Goal: Information Seeking & Learning: Learn about a topic

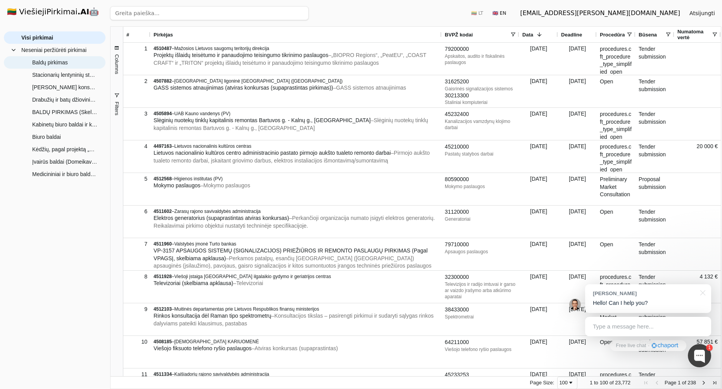
click at [52, 61] on span "Baldų pirkimas" at bounding box center [50, 63] width 36 height 12
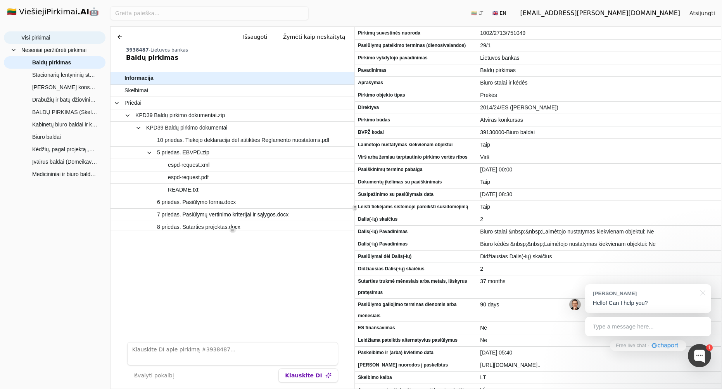
click at [40, 38] on span "Visi pirkimai" at bounding box center [35, 38] width 29 height 12
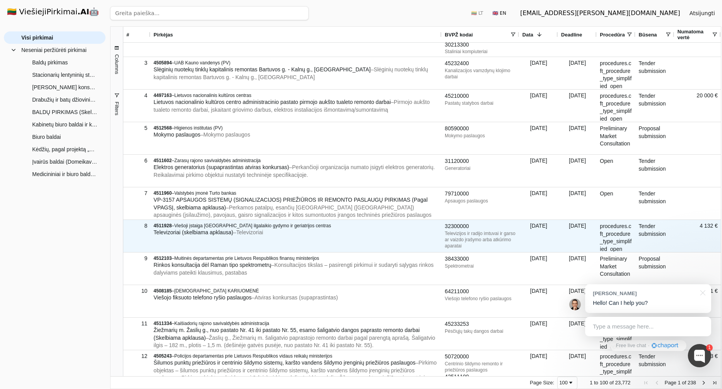
scroll to position [52, 0]
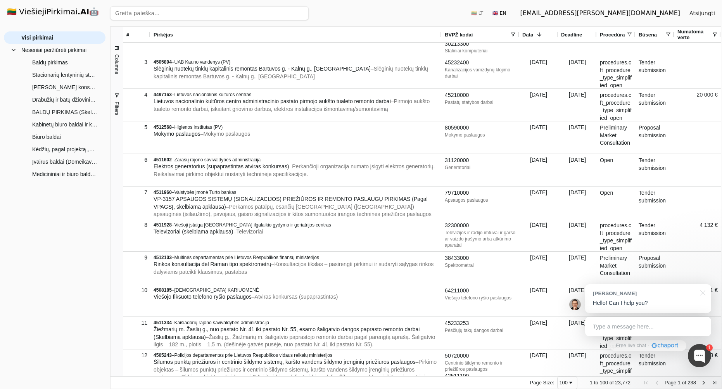
click at [234, 14] on input "search" at bounding box center [209, 13] width 199 height 14
click at [50, 13] on h1 "🇱🇹 ViešiejiPirkimai .AI 🤖" at bounding box center [55, 12] width 108 height 25
click at [51, 38] on span "Visi pirkimai" at bounding box center [37, 38] width 32 height 12
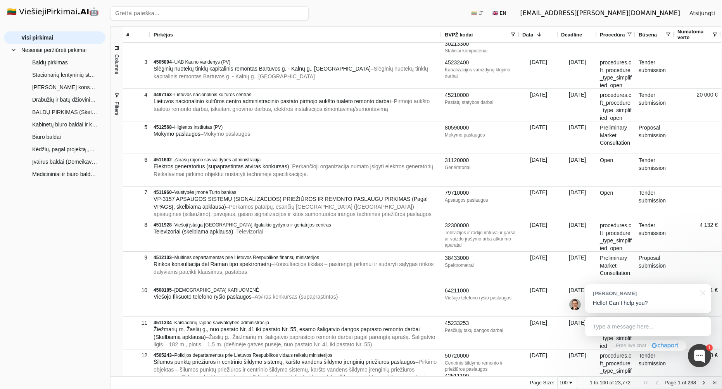
click at [513, 34] on span at bounding box center [513, 34] width 6 height 6
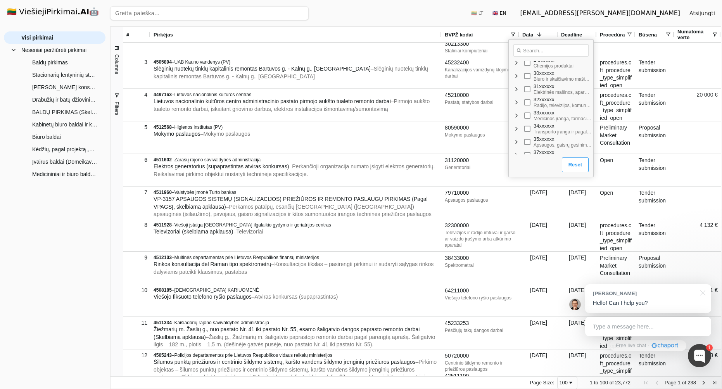
scroll to position [111, 0]
click at [517, 76] on span "Filter List" at bounding box center [516, 76] width 6 height 6
click at [522, 99] on span "Filter List" at bounding box center [523, 99] width 6 height 6
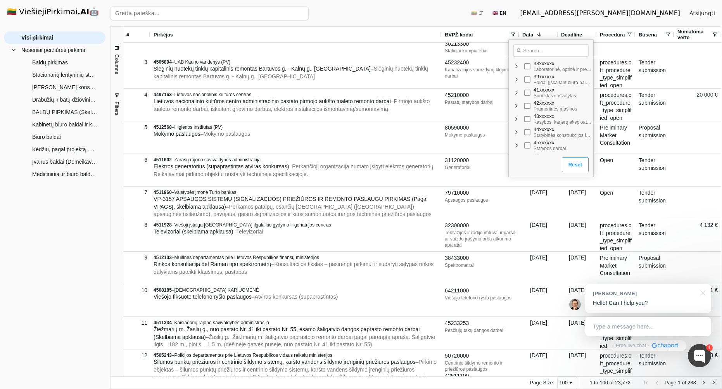
click at [516, 79] on span "Filter List" at bounding box center [516, 79] width 6 height 6
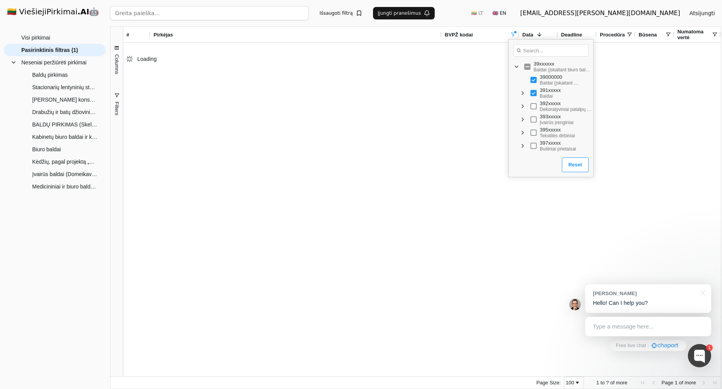
click at [81, 243] on div "Visi pirkimai Neseniai peržiūrėti pirkimai Baldų pirkimas Stacionarių lentynini…" at bounding box center [55, 206] width 102 height 351
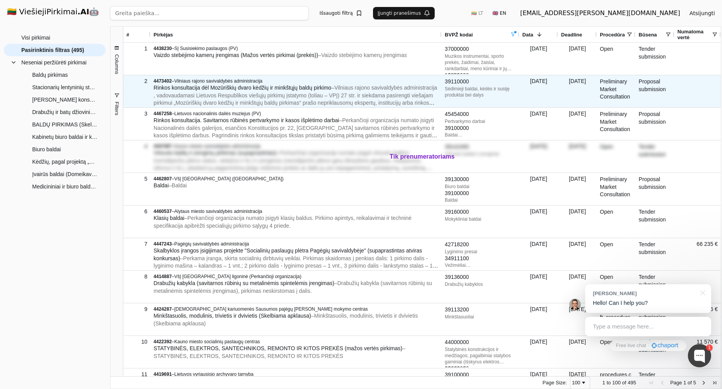
click at [359, 92] on span "– Vilniaus rajono savivaldybės administracija , vadovaudamasi Lietuvos Respubli…" at bounding box center [295, 99] width 283 height 29
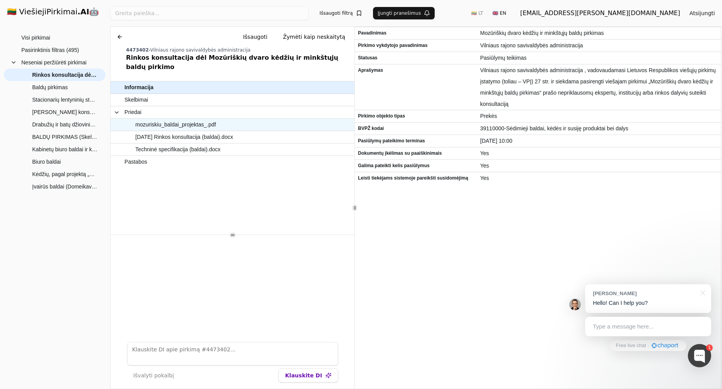
click at [204, 119] on span "mozuriskiu_baldai_projektas_.pdf" at bounding box center [175, 124] width 81 height 11
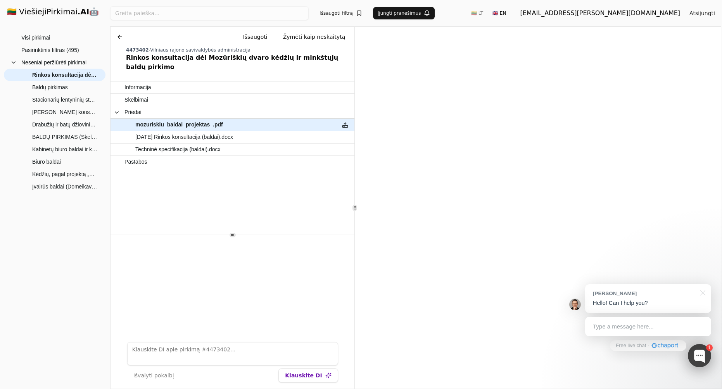
click at [701, 356] on div at bounding box center [699, 355] width 23 height 23
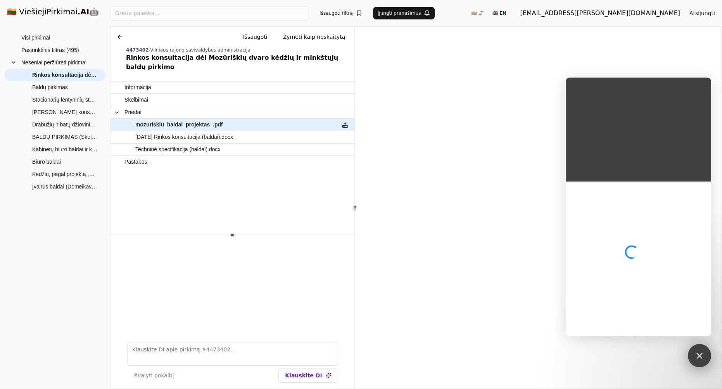
click at [701, 356] on div at bounding box center [699, 355] width 10 height 10
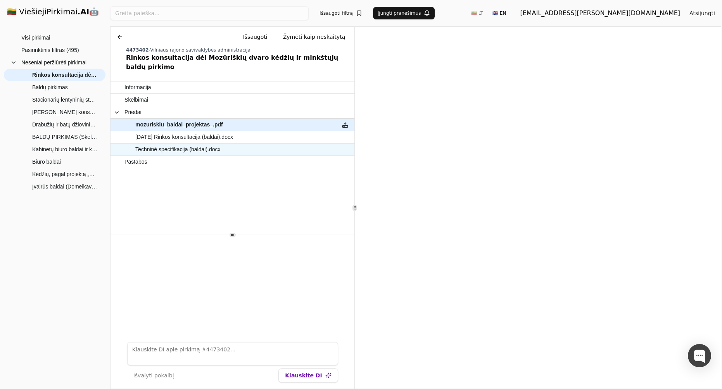
click at [285, 144] on span "Techninė specifikacija (baldai).docx" at bounding box center [228, 149] width 208 height 11
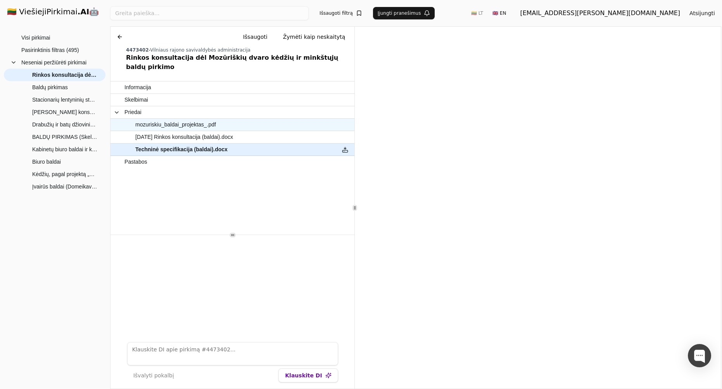
click at [254, 119] on span "mozuriskiu_baldai_projektas_.pdf" at bounding box center [228, 124] width 208 height 11
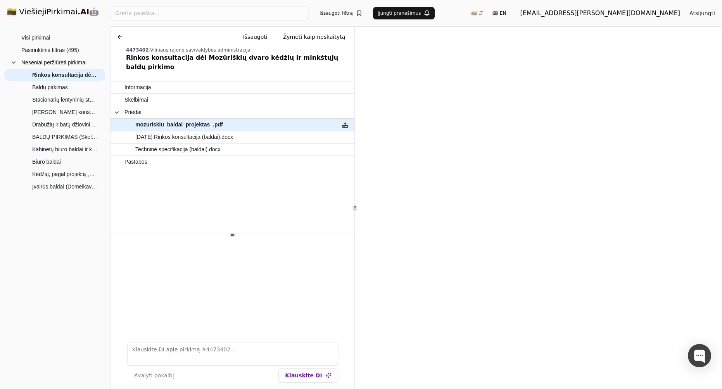
click at [119, 35] on button at bounding box center [120, 37] width 12 height 14
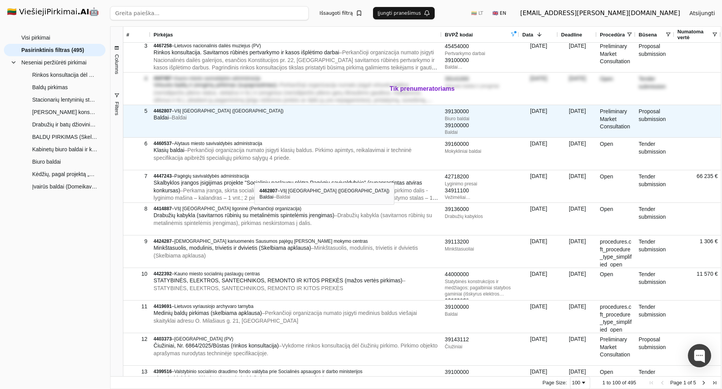
scroll to position [62, 0]
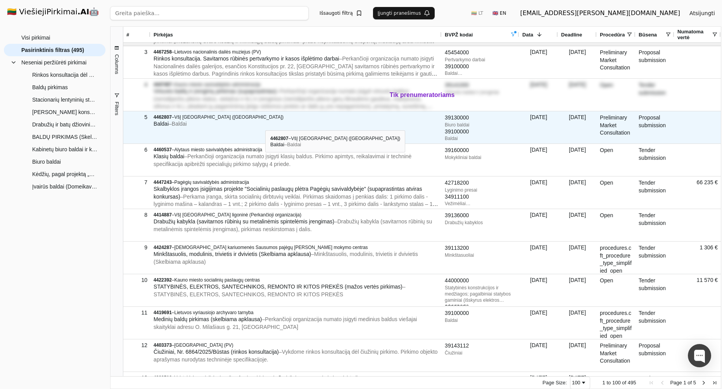
click at [265, 123] on div "Baldai – Baldai" at bounding box center [296, 124] width 285 height 8
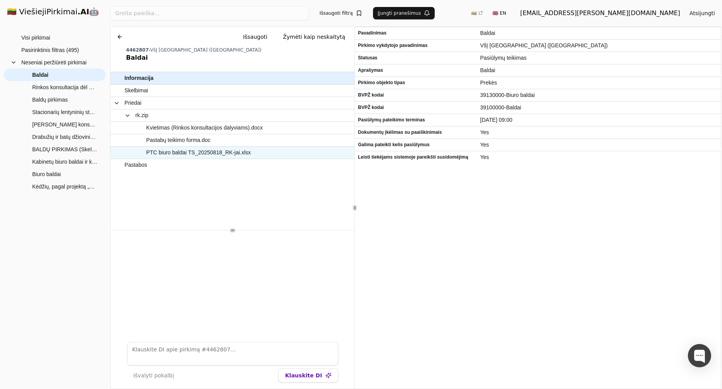
click at [212, 152] on span "PTC biuro baldai TS_20250818_RK-jai.xlsx" at bounding box center [198, 152] width 105 height 11
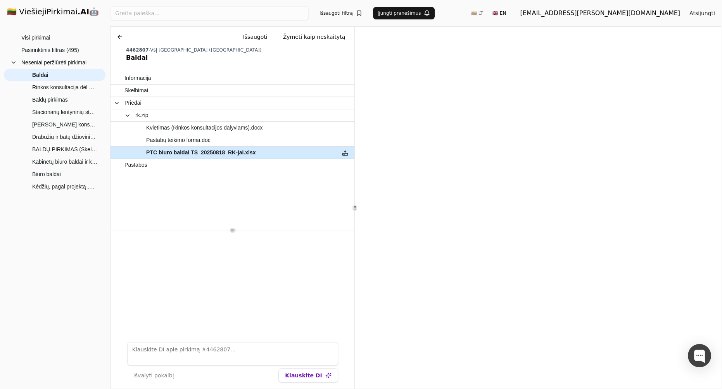
click at [347, 151] on button at bounding box center [345, 152] width 12 height 11
click at [150, 77] on span "Informacija" at bounding box center [137, 78] width 26 height 11
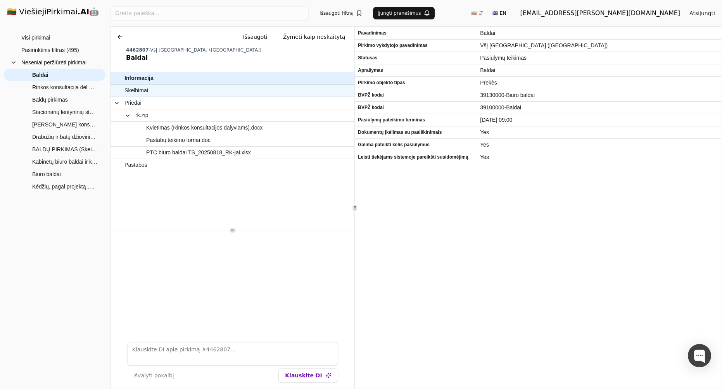
click at [154, 91] on span "Skelbimai" at bounding box center [228, 90] width 208 height 11
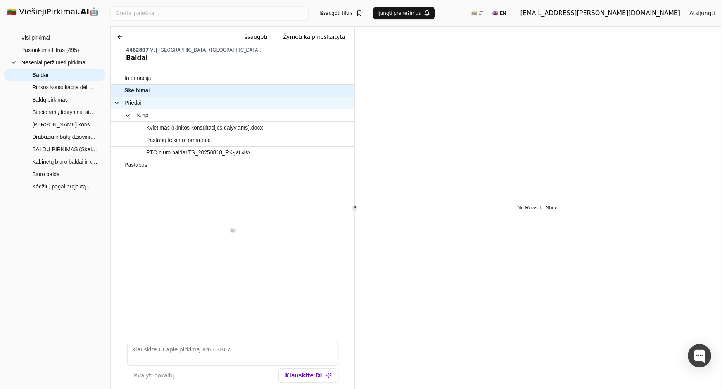
click at [153, 105] on span "Priedai" at bounding box center [223, 102] width 219 height 11
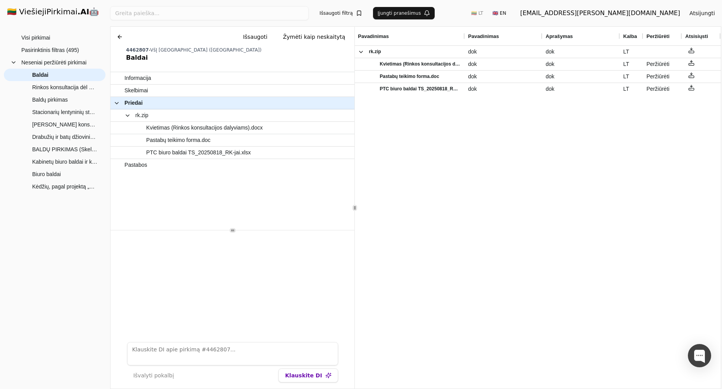
click at [119, 36] on button at bounding box center [120, 37] width 12 height 14
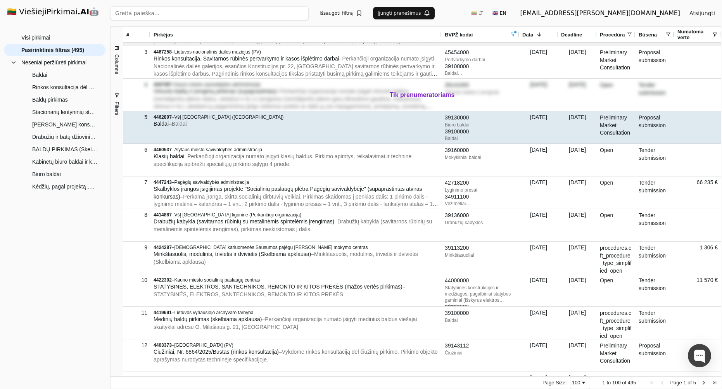
click at [303, 123] on div "Baldai – Baldai" at bounding box center [296, 124] width 285 height 8
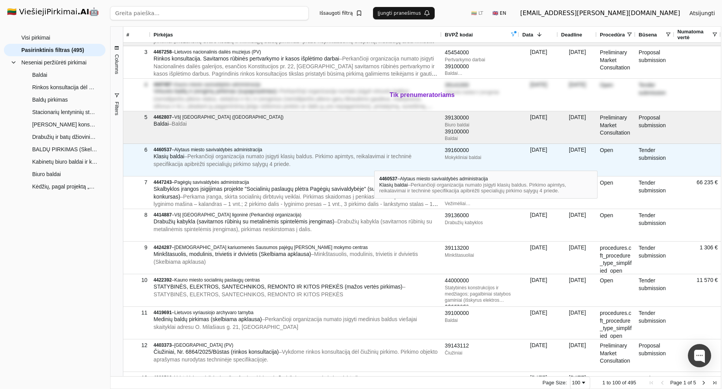
click at [374, 164] on div "Klasių baldai – Perkančioji organizacija numato įsigyti klasių baldus. Pirkimo …" at bounding box center [296, 160] width 285 height 15
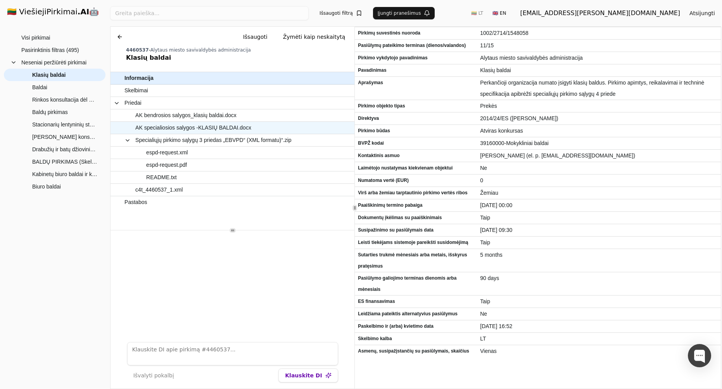
click at [197, 126] on span "AK specialiosios salygos -KLASIŲ BALDAI.docx" at bounding box center [193, 127] width 116 height 11
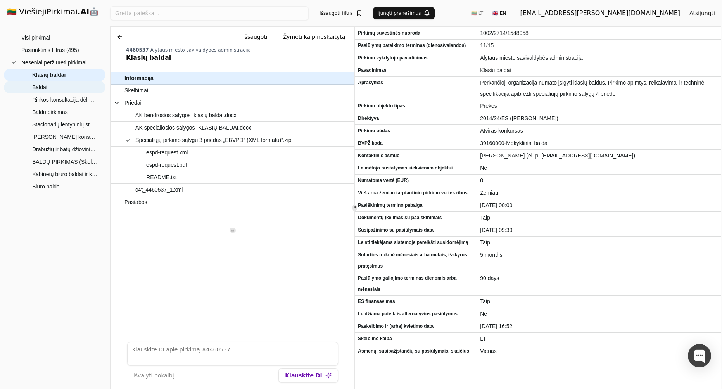
click at [57, 86] on span "Baldai" at bounding box center [60, 87] width 78 height 12
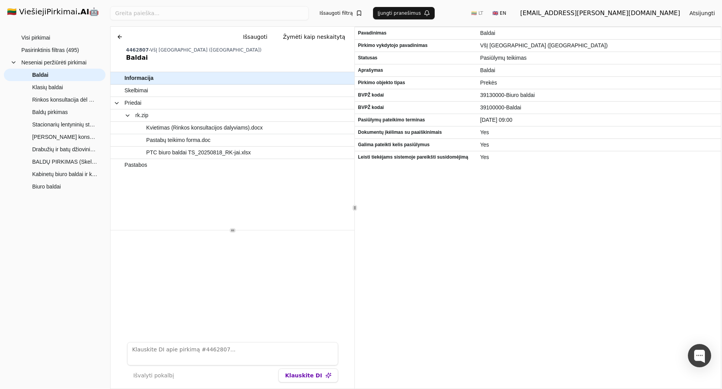
click at [119, 37] on button at bounding box center [120, 37] width 12 height 14
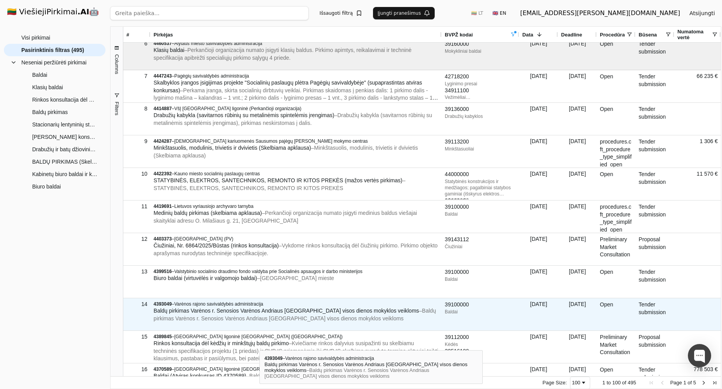
scroll to position [171, 0]
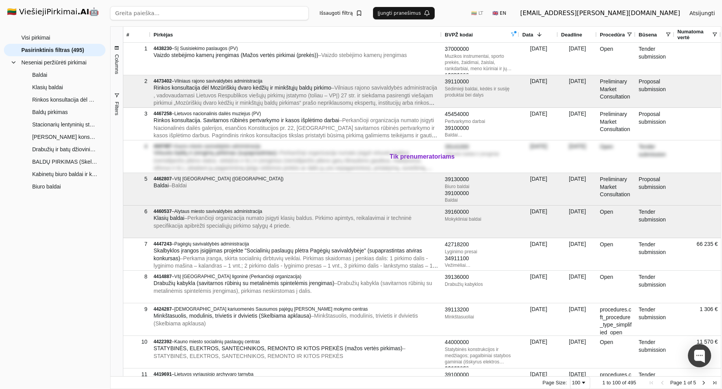
click at [52, 264] on div "Visi pirkimai Neseniai peržiūrėti pirkimai Baldų pirkimas Stacionarių lentynini…" at bounding box center [55, 206] width 102 height 351
click at [60, 280] on div "Visi pirkimai Neseniai peržiūrėti pirkimai Baldų pirkimas Stacionarių lentynini…" at bounding box center [55, 206] width 102 height 351
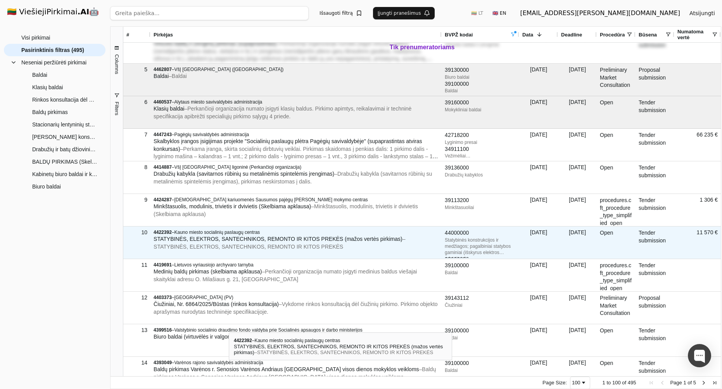
scroll to position [110, 0]
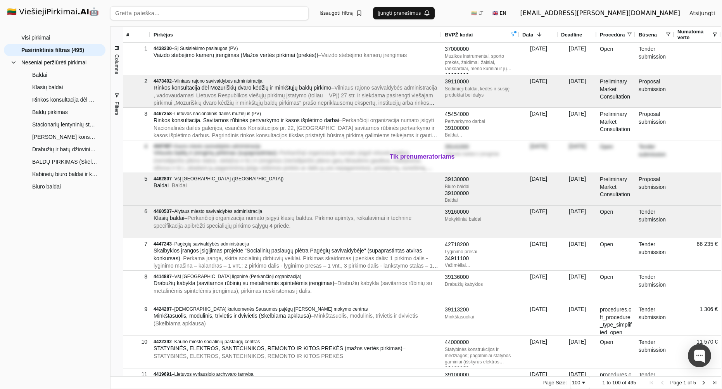
click at [577, 33] on span "Deadline" at bounding box center [571, 35] width 21 height 6
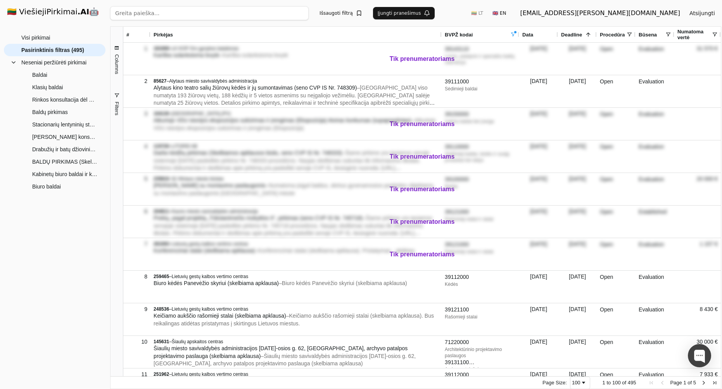
click at [577, 33] on span "Deadline" at bounding box center [571, 35] width 21 height 6
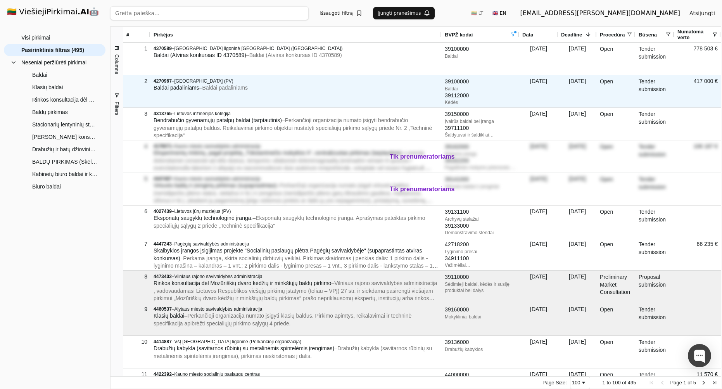
click at [316, 89] on div "[PERSON_NAME] – [PERSON_NAME] padaliniams" at bounding box center [296, 88] width 285 height 8
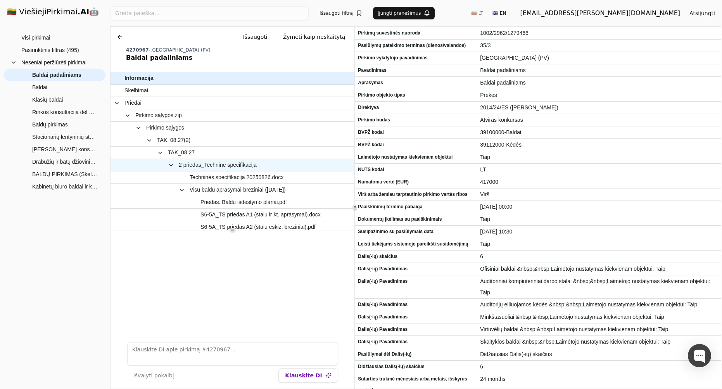
click at [265, 164] on span "2 priedas_Technine specifikacija" at bounding box center [223, 164] width 219 height 11
click at [211, 166] on span "2 priedas_Technine specifikacija" at bounding box center [218, 164] width 78 height 11
click at [194, 164] on span "2 priedas_Technine specifikacija" at bounding box center [218, 164] width 78 height 11
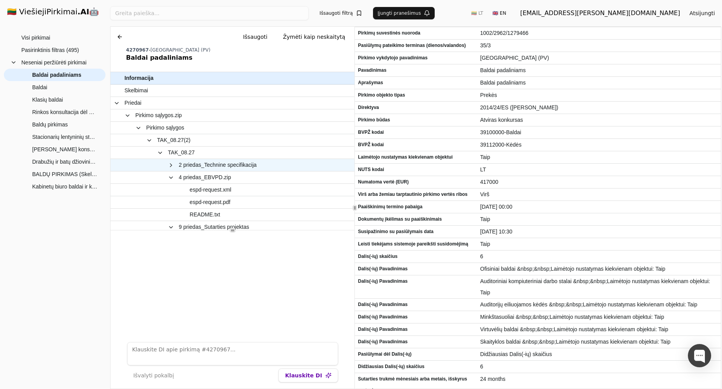
click at [204, 164] on span "2 priedas_Technine specifikacija" at bounding box center [218, 164] width 78 height 11
click at [171, 164] on span at bounding box center [171, 165] width 6 height 6
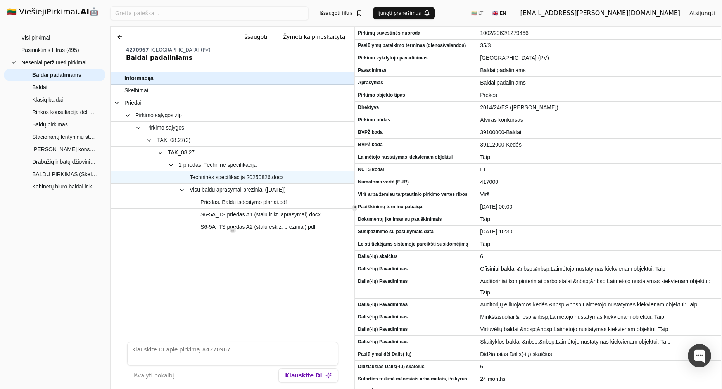
click at [221, 175] on span "Techninės specifikacija 20250826.docx" at bounding box center [237, 177] width 94 height 11
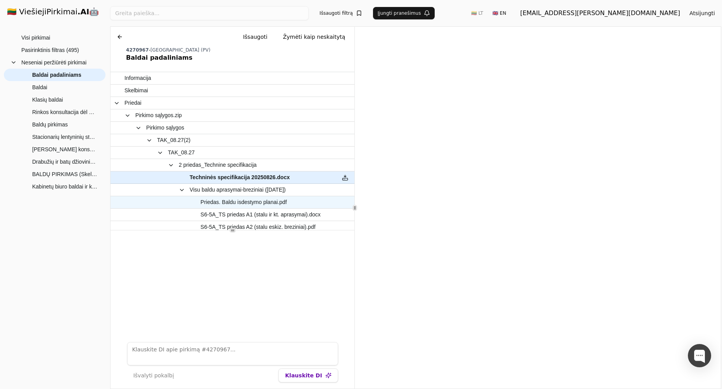
click at [253, 200] on span "Priedas. Baldu isdestymo planai.pdf" at bounding box center [243, 202] width 86 height 11
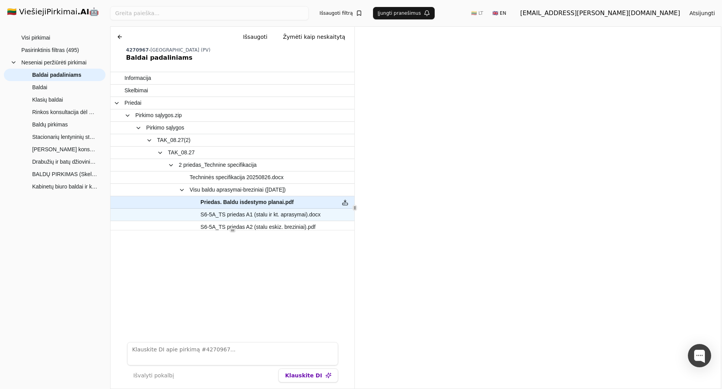
click at [296, 214] on span "S6-5A_TS priedas A1 (stalu ir kt. aprasymai).docx" at bounding box center [260, 214] width 120 height 11
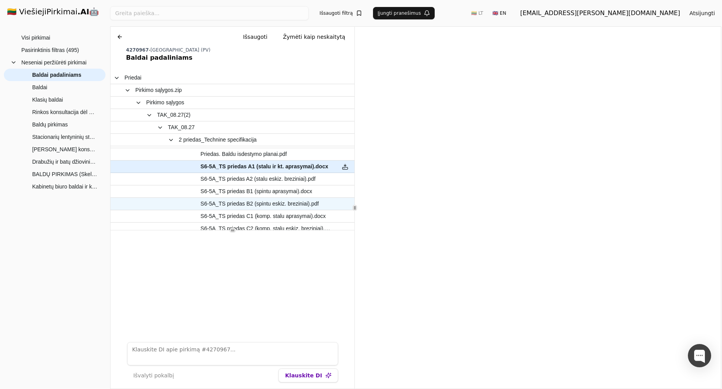
scroll to position [51, 0]
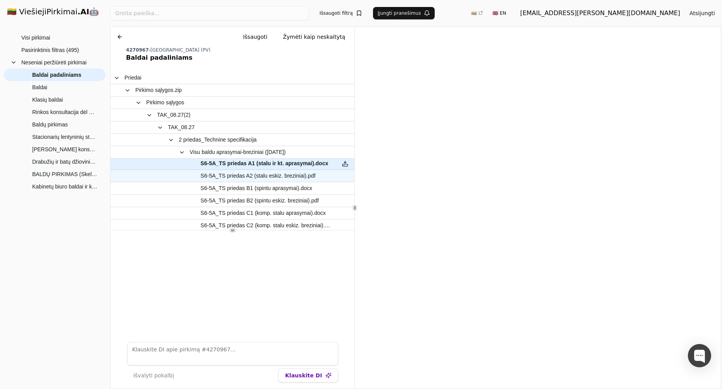
click at [262, 176] on span "S6-5A_TS priedas A2 (stalu eskiz. breziniai).pdf" at bounding box center [257, 175] width 115 height 11
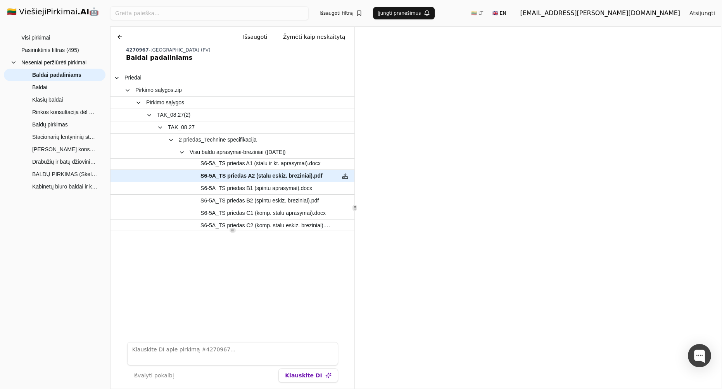
click at [120, 37] on button at bounding box center [120, 37] width 12 height 14
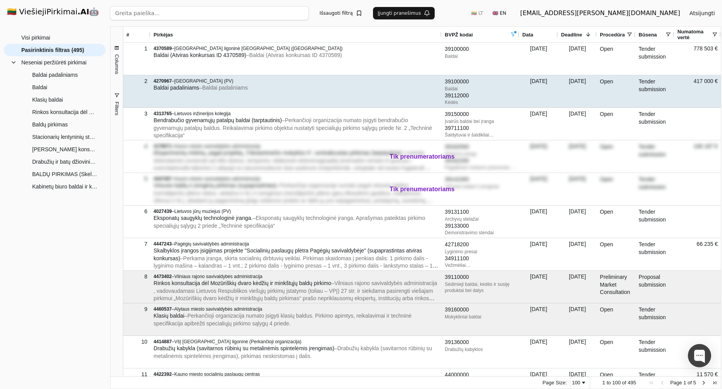
click at [233, 83] on span "[GEOGRAPHIC_DATA] (PV)" at bounding box center [204, 80] width 59 height 5
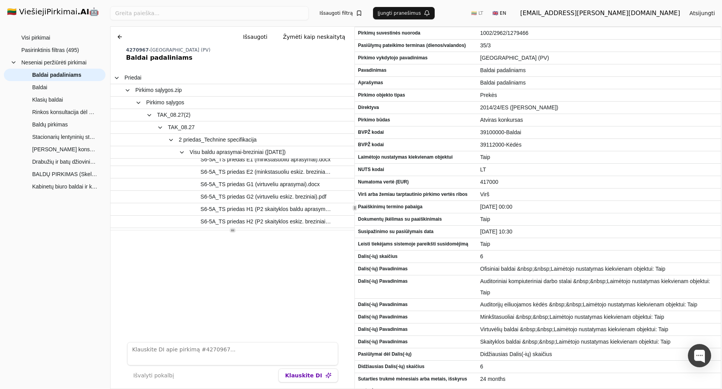
scroll to position [153, 0]
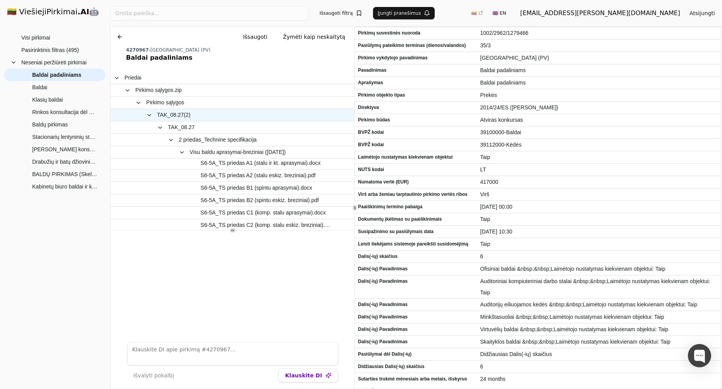
click at [184, 115] on span "TAK_08.27(2)" at bounding box center [173, 114] width 33 height 11
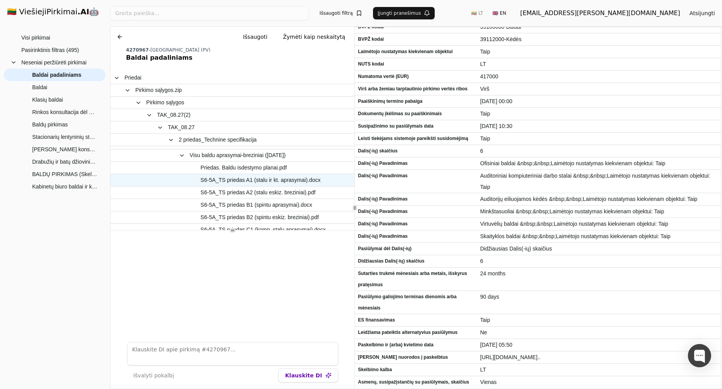
click at [254, 177] on span "S6-5A_TS priedas A1 (stalu ir kt. aprasymai).docx" at bounding box center [260, 180] width 120 height 11
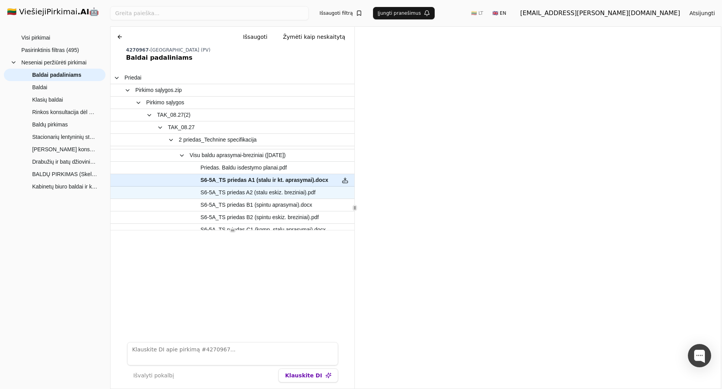
click at [250, 192] on span "S6-5A_TS priedas A2 (stalu eskiz. breziniai).pdf" at bounding box center [257, 192] width 115 height 11
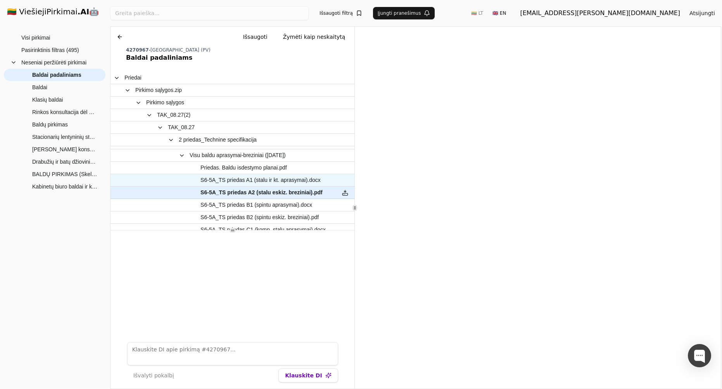
click at [300, 181] on span "S6-5A_TS priedas A1 (stalu ir kt. aprasymai).docx" at bounding box center [260, 180] width 120 height 11
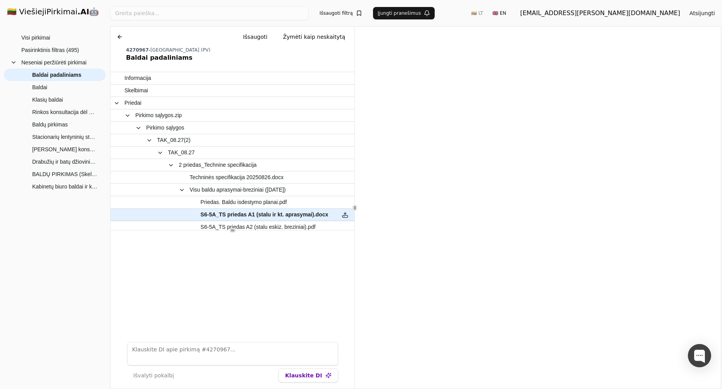
click at [118, 36] on button at bounding box center [120, 37] width 12 height 14
